Goal: Complete application form

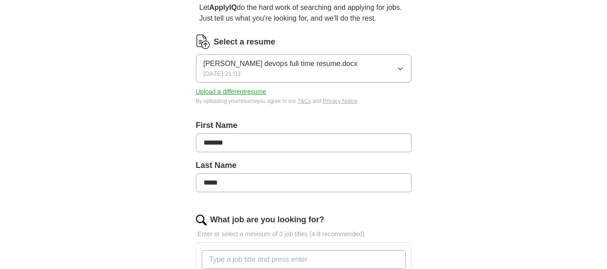
scroll to position [119, 0]
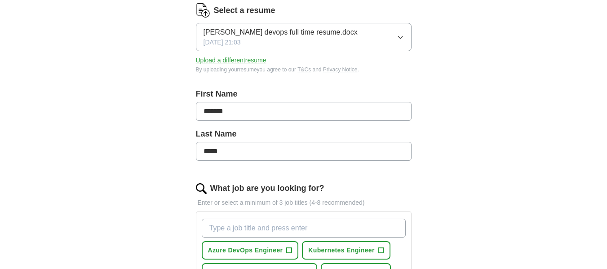
click at [280, 105] on input "*******" at bounding box center [304, 111] width 216 height 19
click at [153, 119] on div "ApplyIQ Let ApplyIQ do the hard work of searching and applying for jobs. Just t…" at bounding box center [303, 251] width 575 height 686
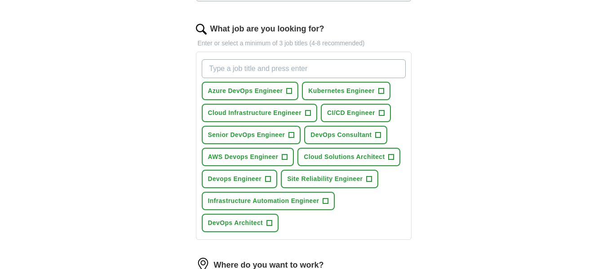
scroll to position [286, 0]
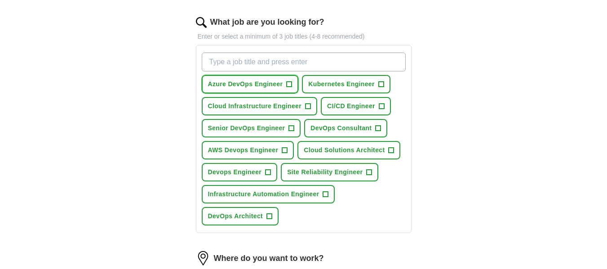
click at [265, 87] on span "Azure DevOps Engineer" at bounding box center [245, 83] width 75 height 9
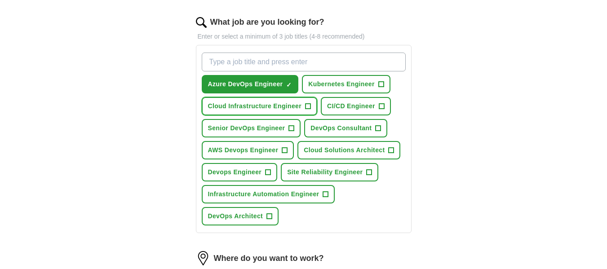
click at [269, 104] on span "Cloud Infrastructure Engineer" at bounding box center [255, 106] width 94 height 9
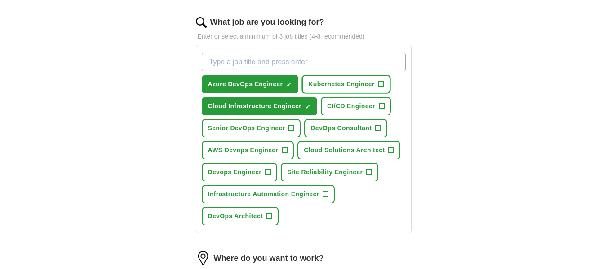
drag, startPoint x: 332, startPoint y: 81, endPoint x: 335, endPoint y: 106, distance: 25.3
click at [335, 106] on div "Azure DevOps Engineer ✓ × Kubernetes Engineer + Cloud Infrastructure Engineer ✓…" at bounding box center [303, 139] width 207 height 180
click at [335, 106] on span "CI/CD Engineer" at bounding box center [351, 106] width 48 height 9
click at [341, 86] on span "Kubernetes Engineer" at bounding box center [341, 83] width 66 height 9
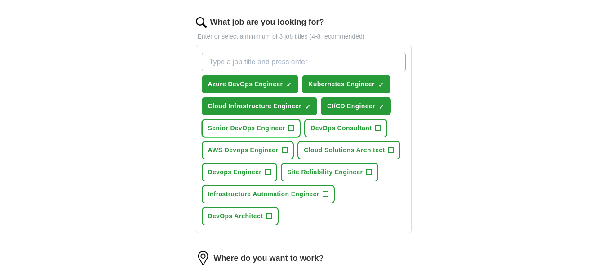
click at [291, 127] on span "+" at bounding box center [291, 128] width 5 height 7
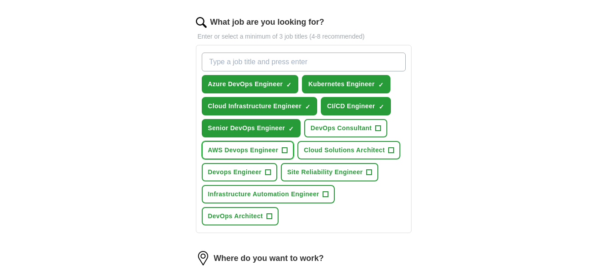
click at [270, 152] on span "AWS Devops Engineer" at bounding box center [243, 150] width 71 height 9
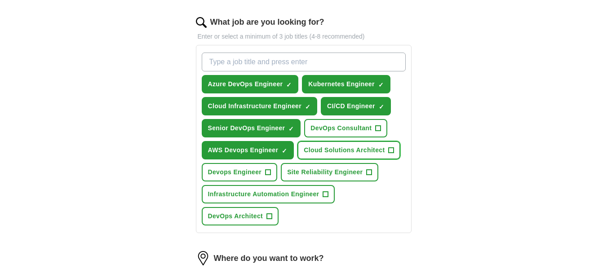
click at [327, 143] on button "Cloud Solutions Architect +" at bounding box center [348, 150] width 103 height 18
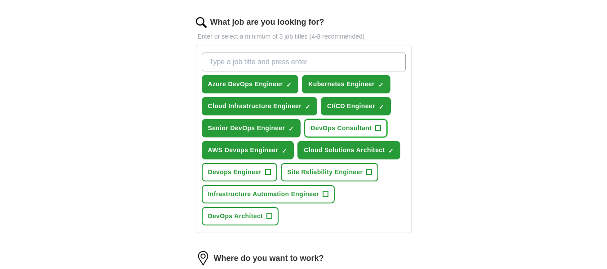
drag, startPoint x: 329, startPoint y: 128, endPoint x: 244, endPoint y: 175, distance: 97.7
click at [244, 175] on div "Azure DevOps Engineer ✓ × Kubernetes Engineer ✓ × Cloud Infrastructure Engineer…" at bounding box center [303, 139] width 207 height 180
click at [244, 175] on span "Devops Engineer" at bounding box center [235, 172] width 54 height 9
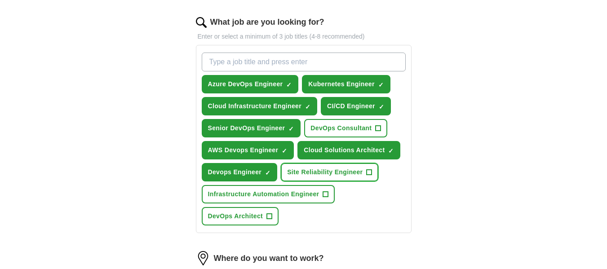
drag, startPoint x: 302, startPoint y: 166, endPoint x: 334, endPoint y: 128, distance: 50.1
click at [334, 128] on div "Azure DevOps Engineer ✓ × Kubernetes Engineer ✓ × Cloud Infrastructure Engineer…" at bounding box center [303, 139] width 207 height 180
drag, startPoint x: 334, startPoint y: 128, endPoint x: 320, endPoint y: 166, distance: 40.9
click at [320, 166] on div "Azure DevOps Engineer ✓ × Kubernetes Engineer ✓ × Cloud Infrastructure Engineer…" at bounding box center [303, 139] width 207 height 180
click at [320, 166] on button "Site Reliability Engineer +" at bounding box center [329, 172] width 97 height 18
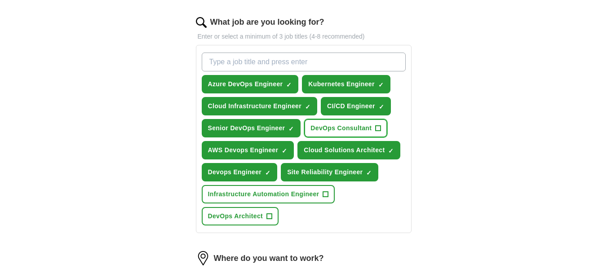
click at [338, 126] on span "DevOps Consultant" at bounding box center [340, 128] width 61 height 9
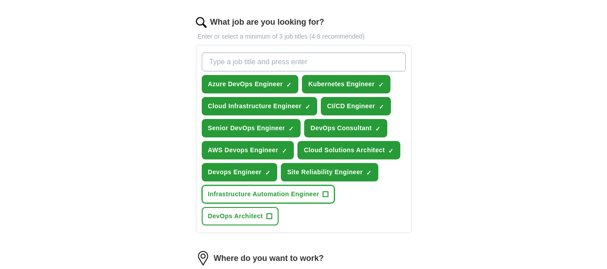
click at [240, 193] on span "Infrastructure Automation Engineer" at bounding box center [263, 194] width 111 height 9
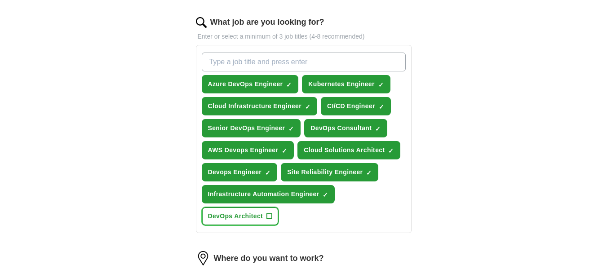
click at [246, 219] on span "DevOps Architect" at bounding box center [235, 216] width 55 height 9
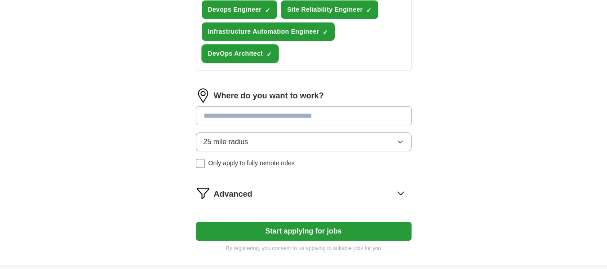
scroll to position [450, 0]
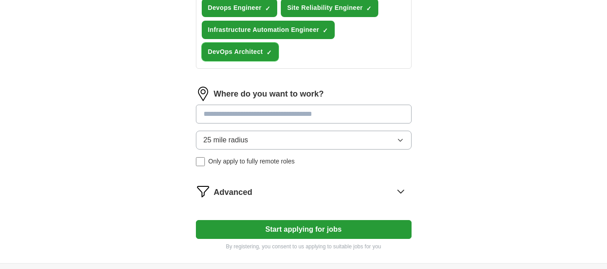
click at [247, 56] on span "DevOps Architect" at bounding box center [235, 51] width 55 height 9
click at [304, 137] on button "25 mile radius" at bounding box center [304, 140] width 216 height 19
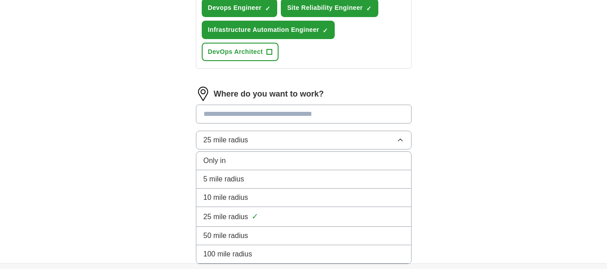
scroll to position [508, 0]
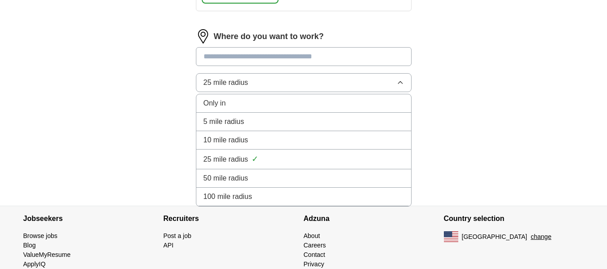
click at [249, 192] on span "100 mile radius" at bounding box center [227, 196] width 49 height 11
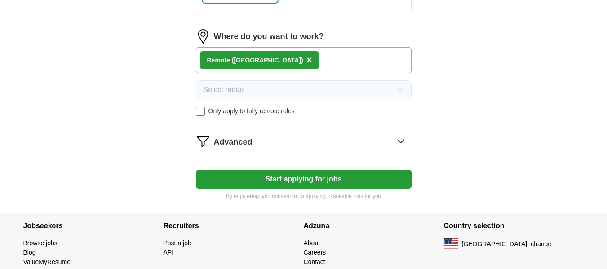
click at [290, 177] on button "Start applying for jobs" at bounding box center [304, 179] width 216 height 19
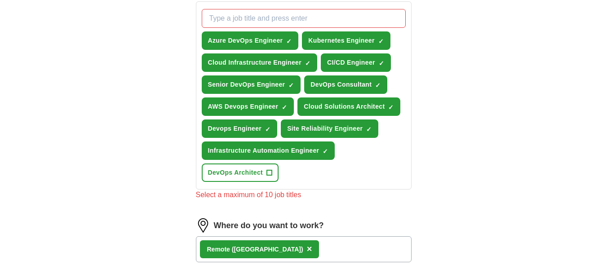
scroll to position [329, 0]
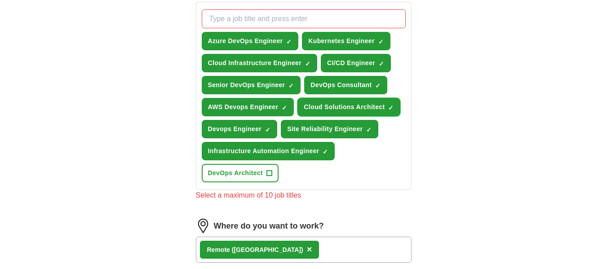
click at [368, 111] on span "Cloud Solutions Architect" at bounding box center [344, 106] width 81 height 9
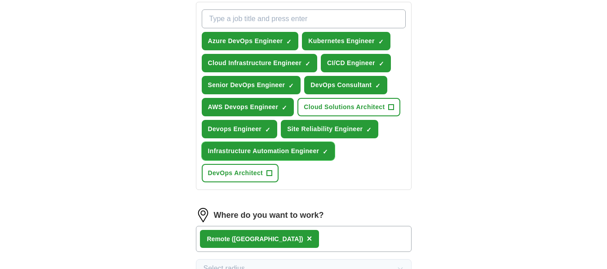
click at [0, 0] on span "×" at bounding box center [0, 0] width 0 height 0
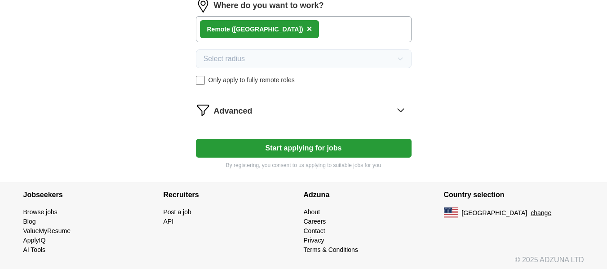
scroll to position [542, 0]
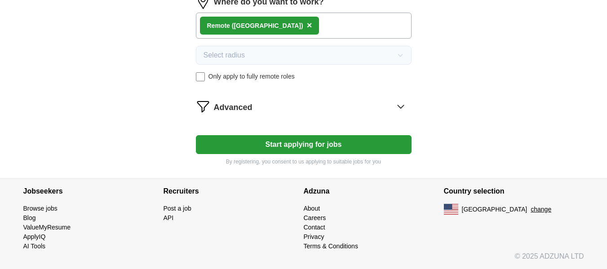
click at [273, 144] on button "Start applying for jobs" at bounding box center [304, 144] width 216 height 19
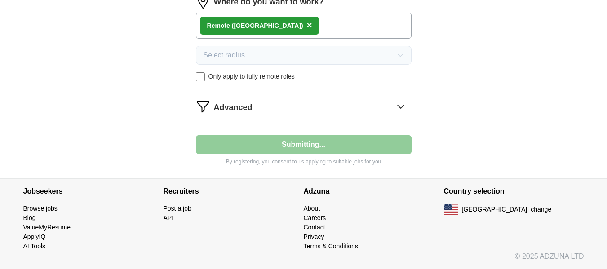
select select "**"
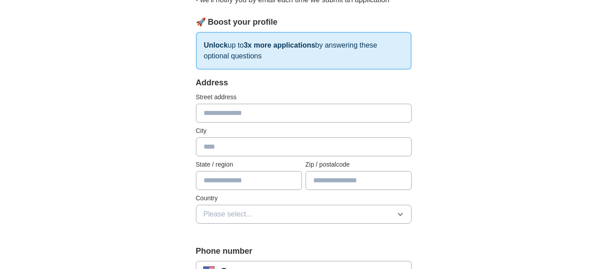
scroll to position [118, 0]
click at [256, 113] on input "text" at bounding box center [304, 113] width 216 height 19
type input "**********"
type input "********"
type input "**"
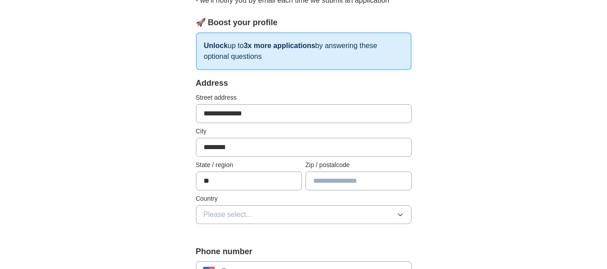
type input "*****"
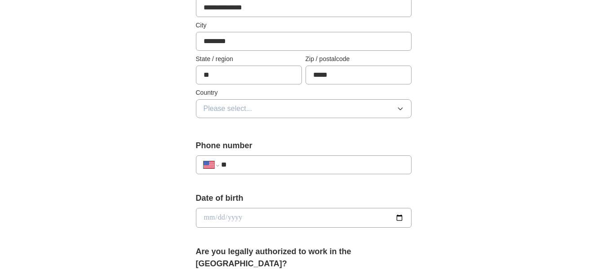
scroll to position [225, 0]
click at [260, 165] on input "**" at bounding box center [312, 164] width 182 height 11
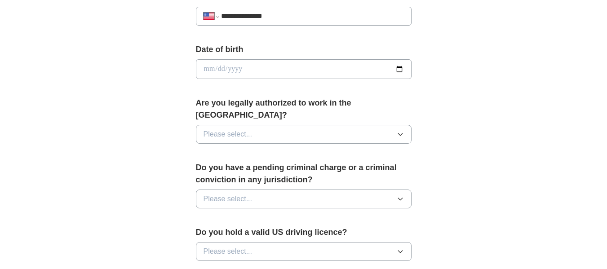
scroll to position [388, 0]
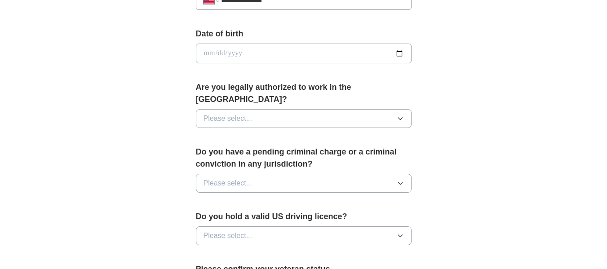
type input "**********"
click at [399, 53] on input "date" at bounding box center [304, 54] width 216 height 20
type input "**********"
click at [277, 109] on button "Please select..." at bounding box center [304, 118] width 216 height 19
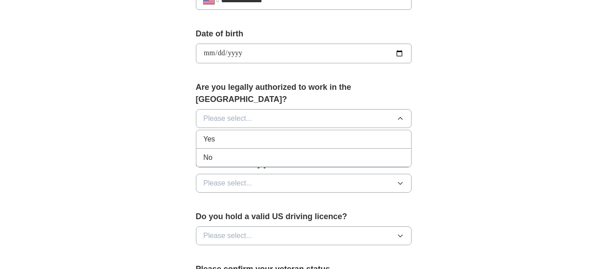
click at [261, 134] on div "Yes" at bounding box center [303, 139] width 200 height 11
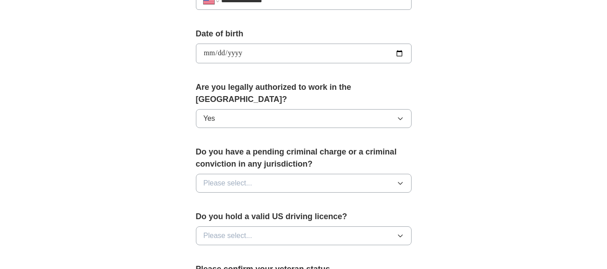
scroll to position [447, 0]
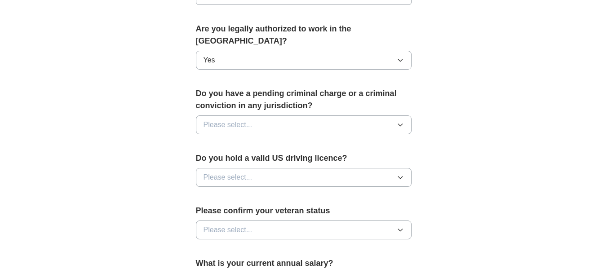
click at [274, 124] on div "Do you have a pending criminal charge or a criminal conviction in any jurisdict…" at bounding box center [304, 115] width 216 height 54
click at [288, 115] on button "Please select..." at bounding box center [304, 124] width 216 height 19
click at [291, 140] on div "Yes" at bounding box center [303, 145] width 200 height 11
